Goal: Transaction & Acquisition: Register for event/course

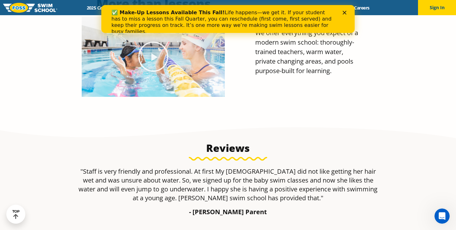
scroll to position [339, 0]
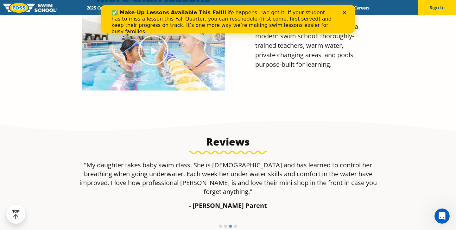
click at [344, 12] on polygon "Close" at bounding box center [345, 13] width 4 height 4
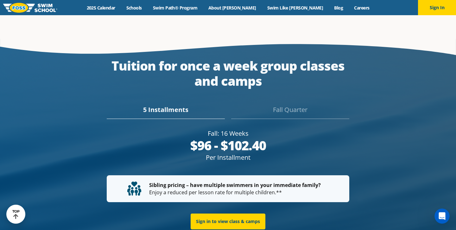
scroll to position [1151, 0]
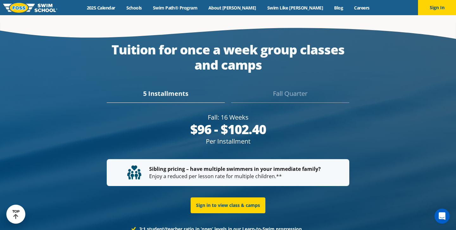
click at [294, 89] on div "Fall Quarter" at bounding box center [290, 96] width 118 height 14
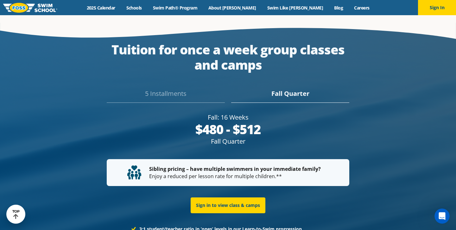
click at [180, 89] on div "5 Installments" at bounding box center [166, 96] width 118 height 14
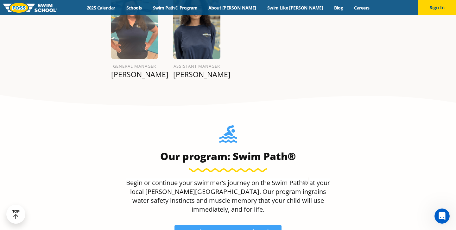
scroll to position [547, 0]
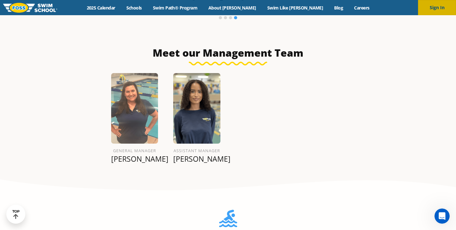
click at [437, 8] on button "Sign In" at bounding box center [437, 7] width 38 height 15
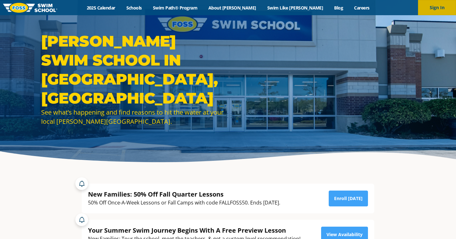
click at [442, 8] on button "Sign In" at bounding box center [437, 7] width 38 height 15
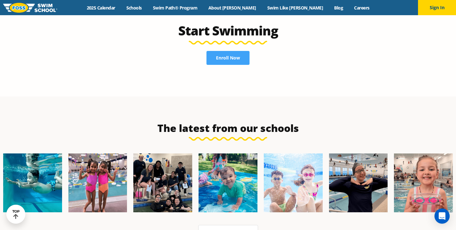
scroll to position [1422, 0]
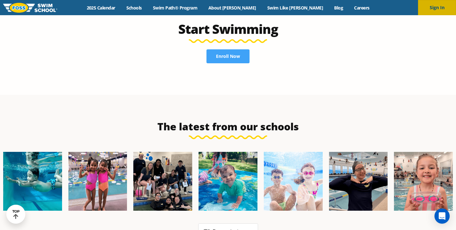
click at [436, 10] on button "Sign In" at bounding box center [437, 7] width 38 height 15
